Goal: Information Seeking & Learning: Learn about a topic

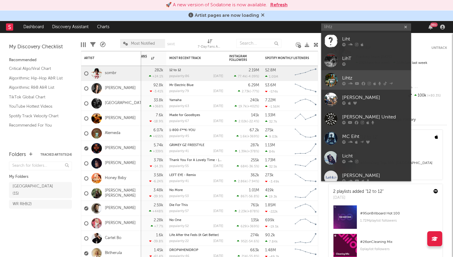
type input "lihtz"
click at [348, 76] on div "Lihtz" at bounding box center [375, 77] width 66 height 7
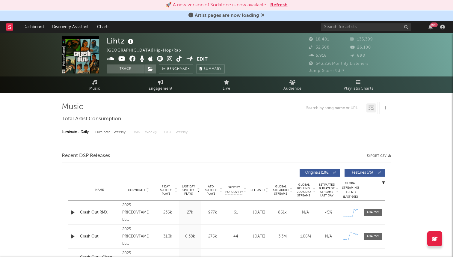
select select "6m"
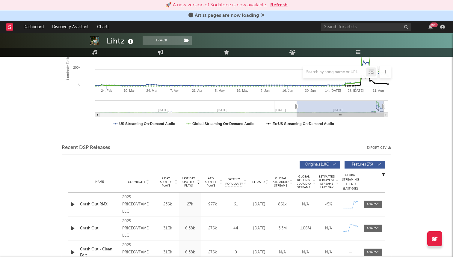
scroll to position [133, 0]
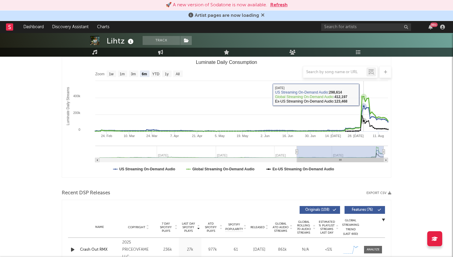
scroll to position [0, 0]
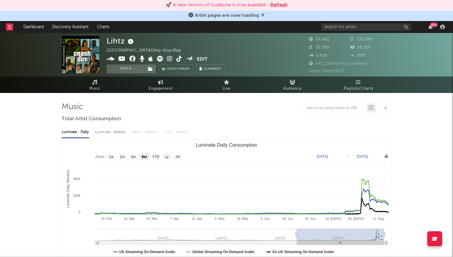
click at [279, 2] on button "Refresh" at bounding box center [278, 4] width 17 height 7
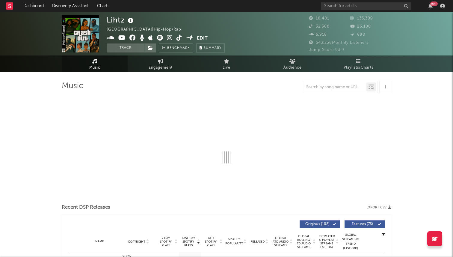
select select "6m"
